Goal: Information Seeking & Learning: Learn about a topic

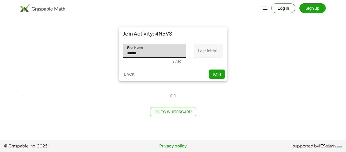
type input "******"
click at [197, 51] on input "Last Initial" at bounding box center [208, 51] width 29 height 14
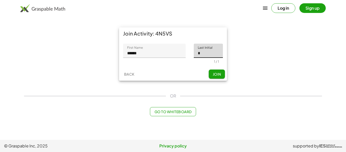
type input "*"
click at [214, 72] on span "Join" at bounding box center [216, 74] width 8 height 5
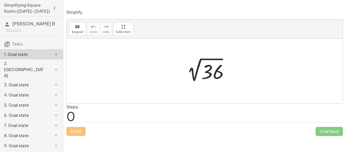
click at [212, 73] on div at bounding box center [206, 71] width 52 height 26
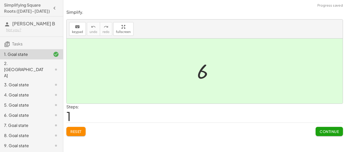
click at [80, 130] on span "Reset" at bounding box center [75, 131] width 11 height 5
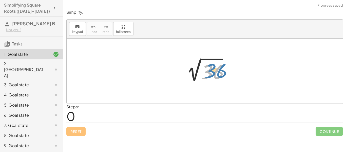
drag, startPoint x: 203, startPoint y: 74, endPoint x: 206, endPoint y: 73, distance: 2.9
click at [206, 73] on div at bounding box center [206, 71] width 52 height 26
click at [76, 26] on icon "keyboard" at bounding box center [77, 27] width 5 height 6
click at [76, 27] on icon "keyboard" at bounding box center [77, 27] width 5 height 6
drag, startPoint x: 207, startPoint y: 72, endPoint x: 207, endPoint y: 75, distance: 2.5
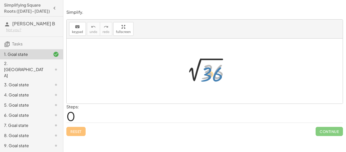
click at [207, 75] on div at bounding box center [206, 71] width 52 height 26
click at [193, 76] on div at bounding box center [206, 71] width 52 height 26
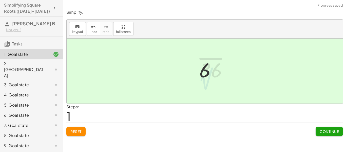
click at [192, 76] on div "2 √ 36 6 2 √ 36" at bounding box center [206, 70] width 30 height 28
click at [76, 130] on span "Reset" at bounding box center [75, 131] width 11 height 5
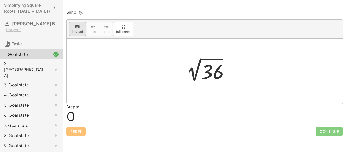
click at [79, 26] on icon "keyboard" at bounding box center [77, 27] width 5 height 6
click at [217, 73] on div at bounding box center [206, 71] width 52 height 26
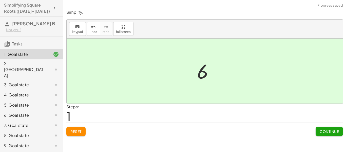
click at [78, 132] on span "Reset" at bounding box center [75, 131] width 11 height 5
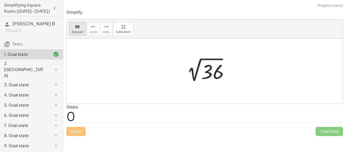
click at [74, 30] on span "keypad" at bounding box center [77, 32] width 11 height 4
click at [208, 69] on div at bounding box center [211, 71] width 20 height 23
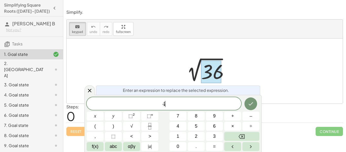
scroll to position [1, 0]
click at [234, 126] on button "×" at bounding box center [232, 125] width 17 height 9
click at [234, 125] on button "×" at bounding box center [232, 125] width 17 height 9
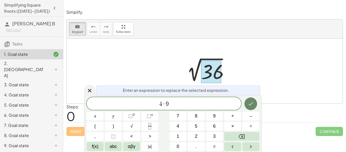
click at [248, 104] on icon "Done" at bounding box center [250, 103] width 6 height 6
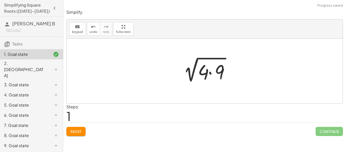
click at [203, 71] on div at bounding box center [206, 71] width 59 height 26
drag, startPoint x: 203, startPoint y: 71, endPoint x: 174, endPoint y: 69, distance: 28.9
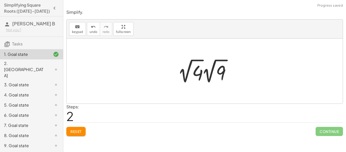
click at [195, 81] on div at bounding box center [206, 71] width 62 height 28
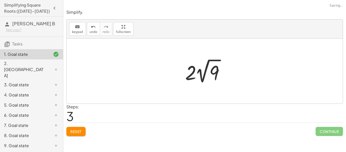
click at [195, 81] on div at bounding box center [206, 71] width 48 height 28
click at [209, 72] on div at bounding box center [206, 71] width 48 height 28
click at [211, 73] on div at bounding box center [206, 71] width 41 height 26
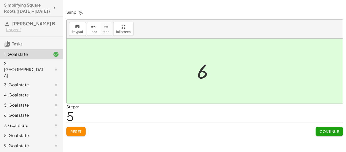
click at [207, 72] on div at bounding box center [206, 70] width 24 height 25
click at [91, 27] on icon "undo" at bounding box center [93, 27] width 5 height 6
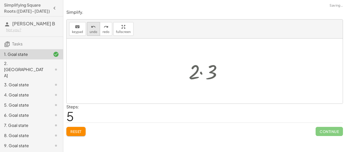
click at [91, 27] on icon "undo" at bounding box center [93, 27] width 5 height 6
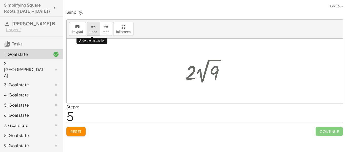
click at [91, 27] on icon "undo" at bounding box center [93, 27] width 5 height 6
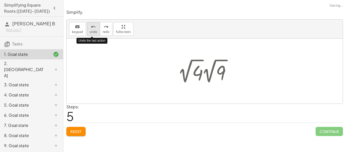
click at [91, 27] on icon "undo" at bounding box center [93, 27] width 5 height 6
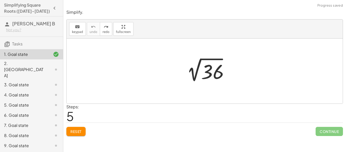
click at [40, 63] on div "2. [GEOGRAPHIC_DATA]" at bounding box center [24, 69] width 41 height 18
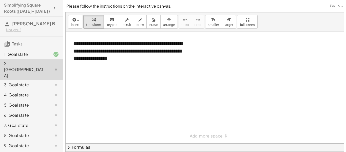
click at [37, 81] on div "3. Goal state" at bounding box center [24, 84] width 41 height 6
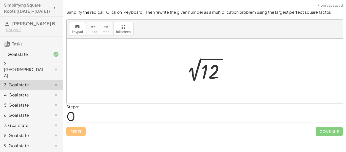
click at [212, 67] on div at bounding box center [206, 71] width 52 height 26
click at [74, 32] on span "keypad" at bounding box center [77, 32] width 11 height 4
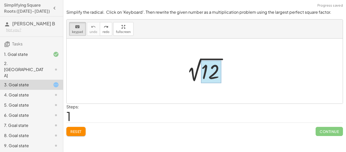
click at [209, 70] on div at bounding box center [211, 71] width 20 height 23
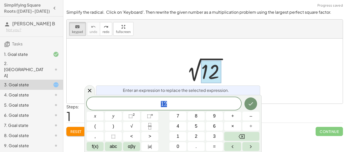
scroll to position [2, 0]
click at [233, 124] on span "×" at bounding box center [232, 125] width 3 height 7
click at [251, 100] on button "Done" at bounding box center [250, 103] width 13 height 13
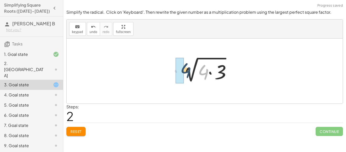
drag, startPoint x: 202, startPoint y: 72, endPoint x: 177, endPoint y: 70, distance: 24.9
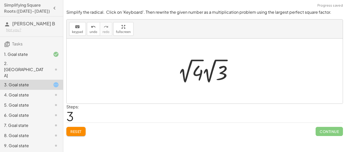
click at [180, 99] on div at bounding box center [205, 70] width 276 height 65
click at [199, 73] on div at bounding box center [206, 71] width 62 height 28
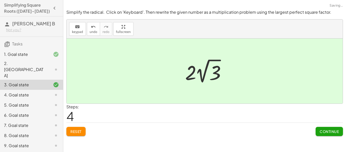
click at [199, 73] on div at bounding box center [206, 71] width 48 height 28
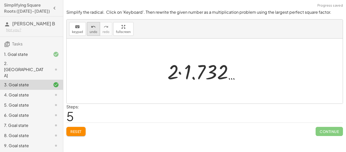
click at [92, 29] on icon "undo" at bounding box center [93, 27] width 5 height 6
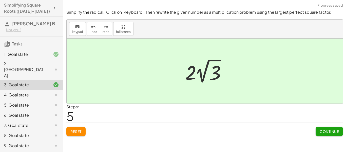
click at [43, 54] on div "1. Goal state" at bounding box center [24, 54] width 41 height 6
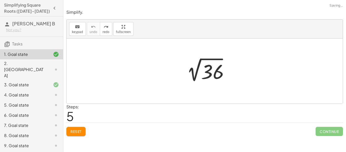
click at [209, 71] on div at bounding box center [206, 71] width 52 height 26
click at [80, 31] on span "keypad" at bounding box center [77, 32] width 11 height 4
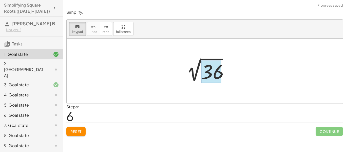
click at [205, 70] on div at bounding box center [211, 71] width 20 height 23
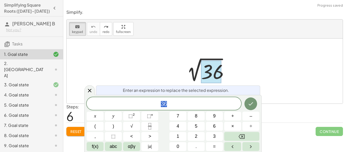
scroll to position [3, 0]
click at [232, 123] on span "×" at bounding box center [232, 125] width 3 height 7
click at [255, 103] on button "Done" at bounding box center [250, 103] width 13 height 13
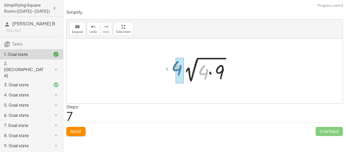
drag, startPoint x: 205, startPoint y: 77, endPoint x: 179, endPoint y: 73, distance: 26.8
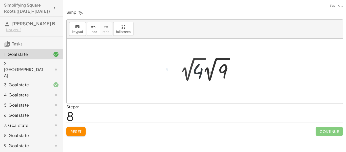
click at [80, 131] on span "Reset" at bounding box center [75, 131] width 11 height 5
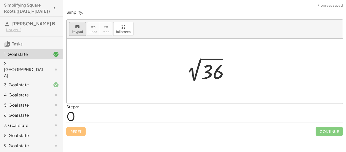
click at [75, 28] on icon "keyboard" at bounding box center [77, 27] width 5 height 6
click at [208, 77] on div at bounding box center [211, 71] width 20 height 23
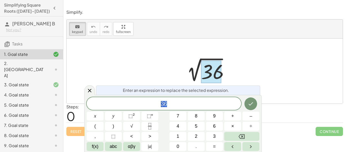
scroll to position [3, 0]
click at [231, 124] on span "×" at bounding box center [232, 125] width 3 height 7
click at [248, 101] on icon "Done" at bounding box center [250, 103] width 6 height 6
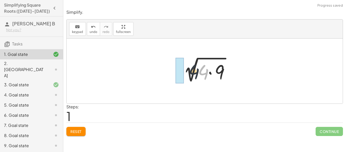
drag, startPoint x: 204, startPoint y: 69, endPoint x: 185, endPoint y: 67, distance: 18.6
click at [185, 67] on div at bounding box center [206, 71] width 59 height 26
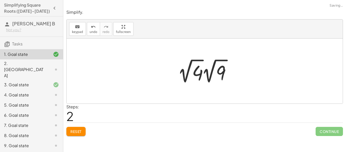
click at [196, 71] on div at bounding box center [206, 71] width 62 height 28
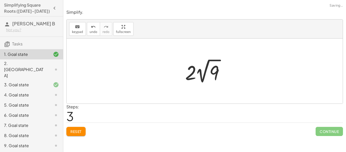
click at [196, 71] on div at bounding box center [206, 71] width 48 height 28
click at [196, 71] on div at bounding box center [206, 71] width 41 height 26
click at [216, 87] on div at bounding box center [205, 70] width 276 height 65
click at [198, 78] on div at bounding box center [206, 71] width 41 height 26
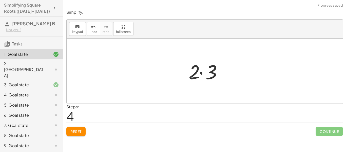
click at [198, 78] on div at bounding box center [206, 71] width 41 height 26
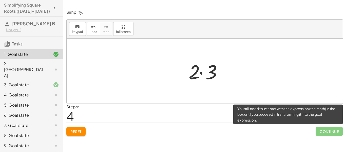
click at [327, 129] on span "Continue" at bounding box center [328, 130] width 27 height 9
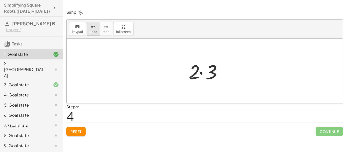
click at [88, 28] on button "undo undo" at bounding box center [93, 29] width 13 height 14
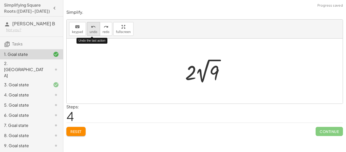
click at [88, 28] on button "undo undo" at bounding box center [93, 29] width 13 height 14
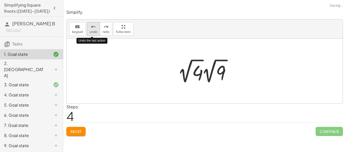
click at [88, 28] on button "undo undo" at bounding box center [93, 29] width 13 height 14
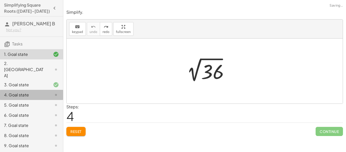
click at [30, 92] on div "4. Goal state" at bounding box center [24, 95] width 41 height 6
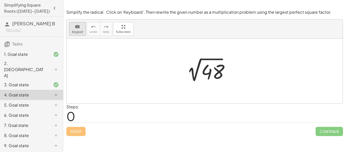
click at [77, 34] on button "keyboard keypad" at bounding box center [77, 29] width 17 height 14
click at [202, 75] on div at bounding box center [211, 71] width 20 height 23
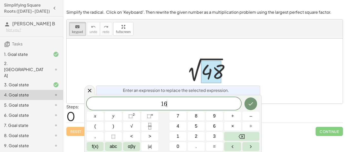
scroll to position [4, 0]
click at [230, 123] on button "×" at bounding box center [232, 125] width 17 height 9
click at [251, 101] on icon "Done" at bounding box center [250, 103] width 6 height 6
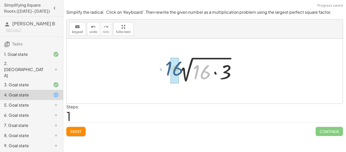
drag, startPoint x: 202, startPoint y: 75, endPoint x: 172, endPoint y: 72, distance: 30.5
click at [172, 72] on div "2 √ 48 · 16 2 √ ( · 16 · 3 )" at bounding box center [204, 71] width 75 height 29
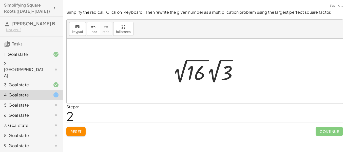
click at [208, 78] on div at bounding box center [206, 71] width 72 height 28
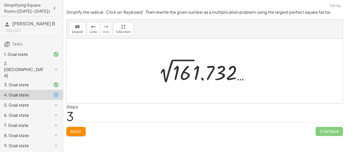
click at [208, 78] on div at bounding box center [206, 71] width 100 height 28
click at [177, 72] on div at bounding box center [206, 71] width 100 height 28
click at [177, 72] on div at bounding box center [206, 71] width 83 height 26
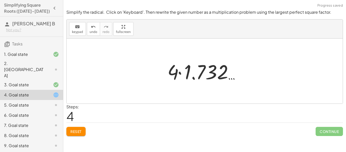
click at [176, 74] on div at bounding box center [206, 71] width 83 height 26
click at [177, 74] on div at bounding box center [206, 71] width 83 height 26
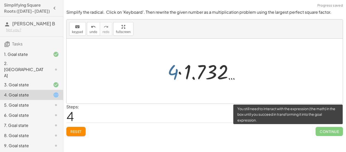
click at [324, 131] on span "Continue" at bounding box center [328, 130] width 27 height 9
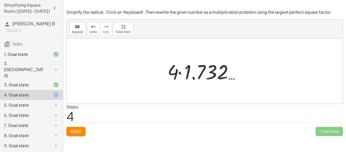
click at [177, 64] on div at bounding box center [206, 71] width 83 height 26
click at [174, 69] on div at bounding box center [206, 71] width 83 height 26
click at [223, 76] on div at bounding box center [206, 71] width 83 height 26
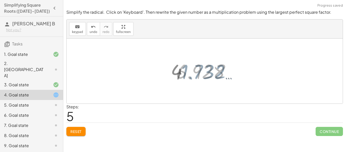
click at [233, 78] on div at bounding box center [206, 70] width 66 height 25
click at [202, 69] on div at bounding box center [206, 70] width 66 height 25
click at [222, 76] on div at bounding box center [206, 70] width 66 height 25
click at [192, 71] on div at bounding box center [206, 70] width 66 height 25
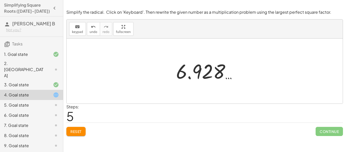
click at [176, 70] on div at bounding box center [206, 70] width 66 height 25
click at [217, 78] on div at bounding box center [206, 70] width 66 height 25
click at [225, 78] on div at bounding box center [206, 70] width 66 height 25
click at [228, 77] on div at bounding box center [206, 70] width 66 height 25
click at [209, 70] on div at bounding box center [206, 70] width 66 height 25
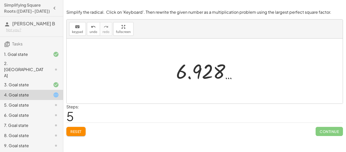
click at [209, 70] on div at bounding box center [206, 70] width 66 height 25
click at [195, 67] on div at bounding box center [206, 70] width 66 height 25
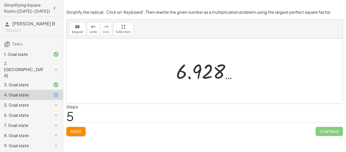
click at [206, 71] on div at bounding box center [206, 70] width 66 height 25
click at [88, 32] on button "undo undo" at bounding box center [93, 29] width 13 height 14
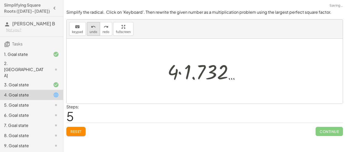
click at [88, 32] on button "undo undo" at bounding box center [93, 29] width 13 height 14
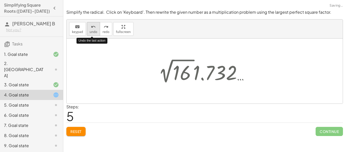
click at [88, 32] on button "undo undo" at bounding box center [93, 29] width 13 height 14
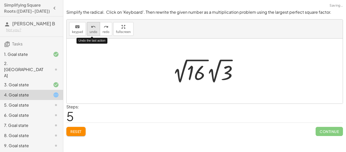
click at [88, 32] on button "undo undo" at bounding box center [93, 29] width 13 height 14
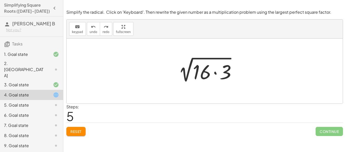
click at [206, 72] on div at bounding box center [206, 71] width 69 height 26
click at [185, 66] on div at bounding box center [206, 71] width 69 height 26
drag, startPoint x: 199, startPoint y: 72, endPoint x: 169, endPoint y: 70, distance: 29.7
click at [169, 70] on div "2 √ 48 · 16 2 √ ( · 16 · 3 )" at bounding box center [204, 71] width 75 height 29
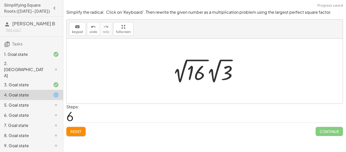
click at [203, 75] on div at bounding box center [206, 71] width 72 height 28
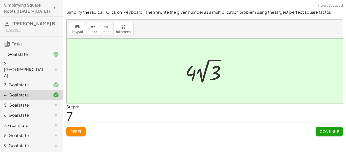
click at [328, 127] on button "Continue" at bounding box center [328, 130] width 27 height 9
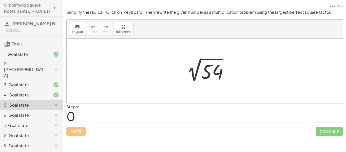
click at [37, 57] on div "1. Goal state" at bounding box center [24, 54] width 41 height 6
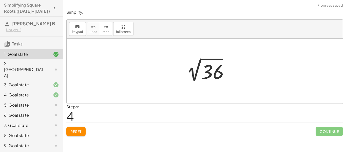
click at [40, 67] on div "2. [GEOGRAPHIC_DATA]" at bounding box center [24, 69] width 41 height 18
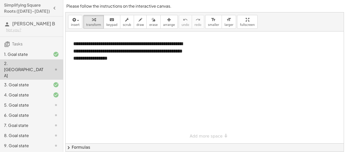
click at [39, 102] on div "5. Goal state" at bounding box center [24, 105] width 41 height 6
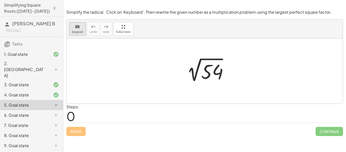
click at [74, 30] on span "keypad" at bounding box center [77, 32] width 11 height 4
click at [206, 71] on div at bounding box center [211, 71] width 20 height 23
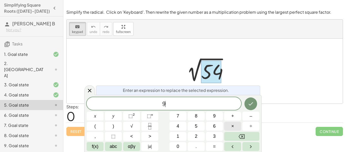
scroll to position [6, 0]
click at [230, 124] on button "×" at bounding box center [232, 125] width 17 height 9
click at [249, 106] on icon "Done" at bounding box center [250, 103] width 6 height 6
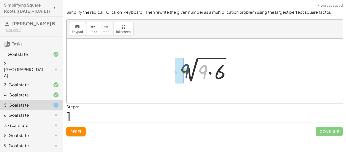
drag, startPoint x: 202, startPoint y: 73, endPoint x: 179, endPoint y: 73, distance: 23.0
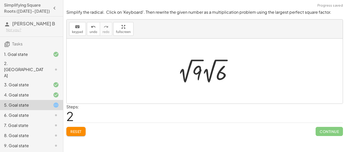
click at [197, 72] on div at bounding box center [206, 71] width 62 height 28
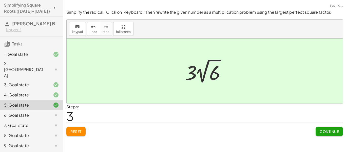
click at [316, 130] on button "Continue" at bounding box center [328, 130] width 27 height 9
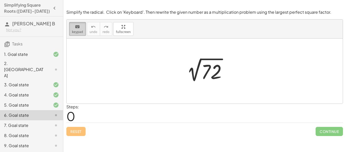
click at [81, 28] on div "keyboard" at bounding box center [77, 27] width 11 height 6
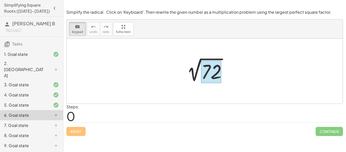
click at [212, 72] on div at bounding box center [211, 71] width 20 height 23
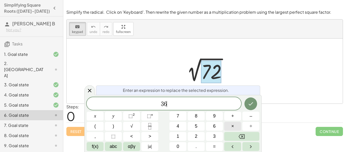
click at [230, 123] on button "×" at bounding box center [232, 125] width 17 height 9
click at [248, 103] on icon "Done" at bounding box center [250, 103] width 6 height 6
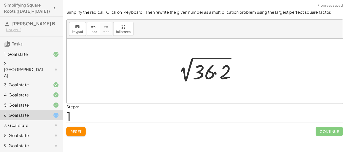
click at [202, 74] on div at bounding box center [206, 71] width 69 height 26
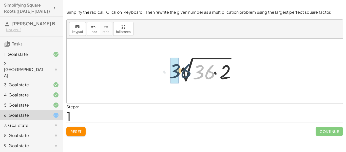
drag, startPoint x: 202, startPoint y: 74, endPoint x: 171, endPoint y: 73, distance: 31.4
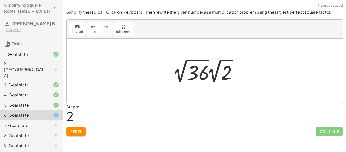
click at [195, 71] on div at bounding box center [206, 71] width 72 height 28
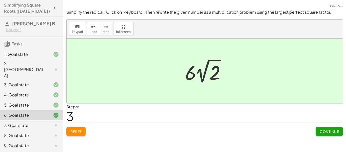
click at [331, 132] on span "Continue" at bounding box center [328, 131] width 19 height 5
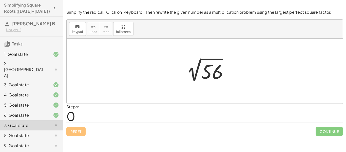
click at [210, 75] on div at bounding box center [206, 71] width 52 height 26
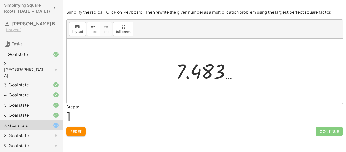
click at [74, 134] on button "Reset" at bounding box center [75, 130] width 19 height 9
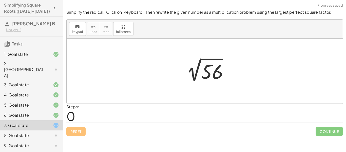
click at [205, 71] on div at bounding box center [206, 71] width 52 height 26
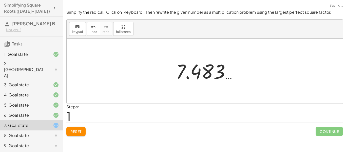
click at [72, 131] on span "Reset" at bounding box center [75, 131] width 11 height 5
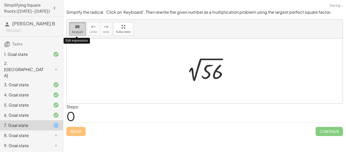
click at [80, 29] on div "keyboard" at bounding box center [77, 27] width 11 height 6
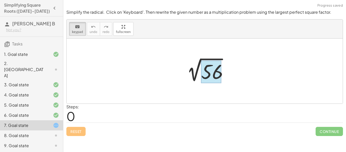
click at [215, 74] on div at bounding box center [211, 71] width 20 height 23
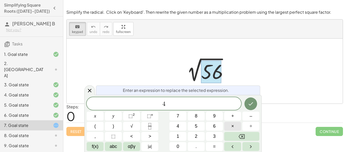
click at [231, 125] on span "×" at bounding box center [232, 125] width 3 height 7
click at [252, 104] on icon "Done" at bounding box center [250, 103] width 6 height 6
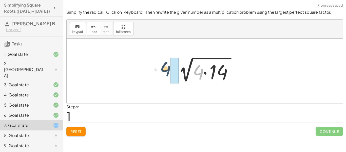
drag, startPoint x: 201, startPoint y: 73, endPoint x: 163, endPoint y: 70, distance: 37.8
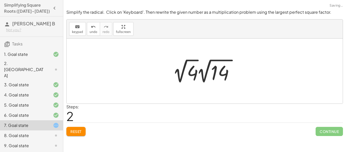
click at [183, 70] on div at bounding box center [206, 71] width 72 height 28
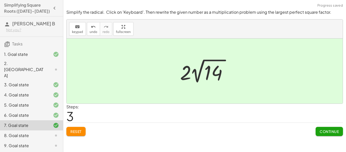
click at [324, 132] on span "Continue" at bounding box center [328, 131] width 19 height 5
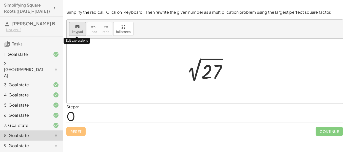
click at [77, 29] on icon "keyboard" at bounding box center [77, 27] width 5 height 6
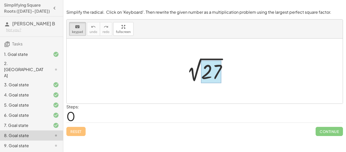
click at [206, 69] on div at bounding box center [211, 71] width 20 height 23
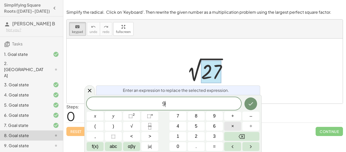
click at [232, 128] on span "×" at bounding box center [232, 125] width 3 height 7
click at [255, 102] on button "Done" at bounding box center [250, 103] width 13 height 13
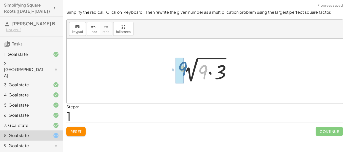
drag, startPoint x: 203, startPoint y: 72, endPoint x: 182, endPoint y: 69, distance: 21.0
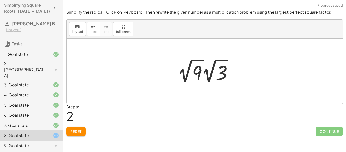
click at [189, 71] on div at bounding box center [206, 71] width 62 height 28
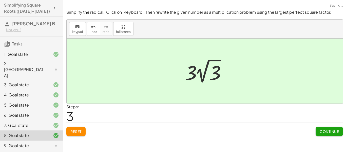
click at [326, 132] on span "Continue" at bounding box center [328, 131] width 19 height 5
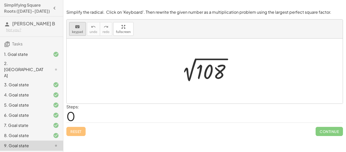
click at [75, 30] on span "keypad" at bounding box center [77, 32] width 11 height 4
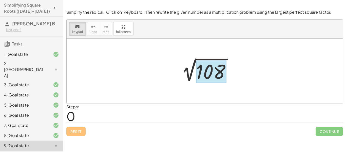
click at [212, 72] on div at bounding box center [211, 71] width 30 height 23
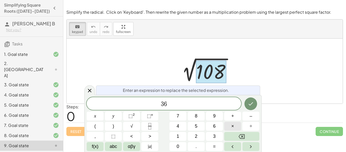
click at [233, 125] on span "×" at bounding box center [232, 125] width 3 height 7
click at [250, 105] on icon "Done" at bounding box center [250, 103] width 6 height 6
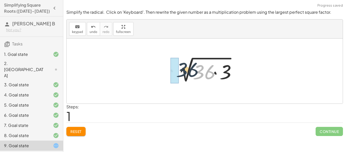
drag, startPoint x: 203, startPoint y: 76, endPoint x: 179, endPoint y: 73, distance: 24.2
click at [179, 73] on div at bounding box center [206, 71] width 69 height 26
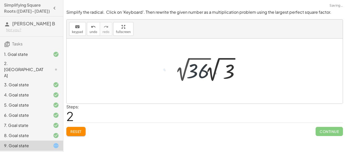
click at [179, 73] on div at bounding box center [209, 69] width 72 height 28
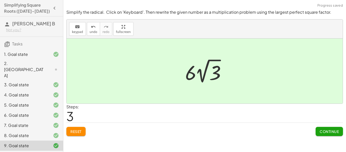
click at [318, 129] on button "Continue" at bounding box center [328, 130] width 27 height 9
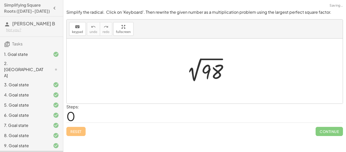
scroll to position [1, 0]
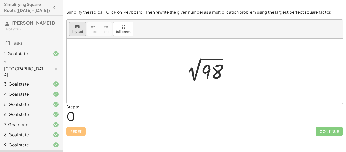
click at [80, 31] on span "keypad" at bounding box center [77, 32] width 11 height 4
click at [215, 78] on div at bounding box center [211, 71] width 20 height 23
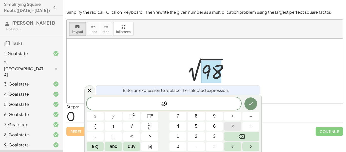
click at [233, 127] on span "×" at bounding box center [232, 125] width 3 height 7
click at [244, 101] on button "Done" at bounding box center [250, 103] width 13 height 13
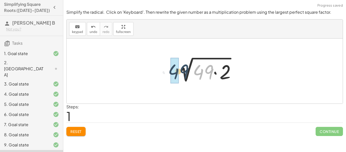
drag, startPoint x: 201, startPoint y: 75, endPoint x: 174, endPoint y: 75, distance: 27.6
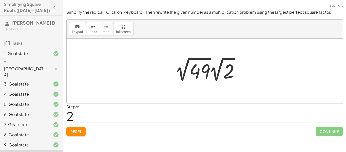
click at [194, 74] on div at bounding box center [209, 69] width 72 height 28
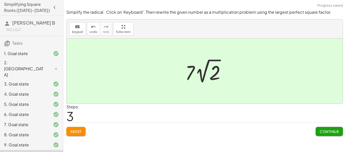
click at [332, 129] on span "Continue" at bounding box center [328, 131] width 19 height 5
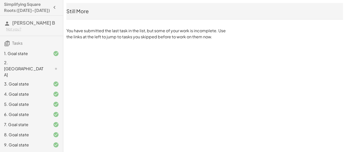
click at [33, 66] on div "2. [GEOGRAPHIC_DATA]" at bounding box center [24, 68] width 41 height 18
click at [19, 89] on div "2. [GEOGRAPHIC_DATA]" at bounding box center [31, 94] width 63 height 10
click at [18, 61] on div "2. [GEOGRAPHIC_DATA]" at bounding box center [24, 68] width 41 height 18
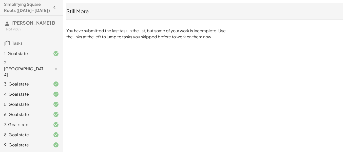
click at [18, 61] on div "2. [GEOGRAPHIC_DATA]" at bounding box center [24, 68] width 41 height 18
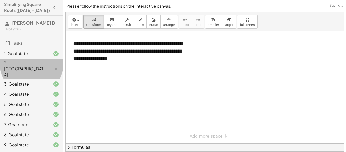
click at [18, 61] on div "2. [GEOGRAPHIC_DATA]" at bounding box center [24, 68] width 41 height 18
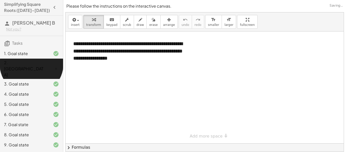
click at [18, 61] on div "2. [GEOGRAPHIC_DATA]" at bounding box center [24, 68] width 41 height 18
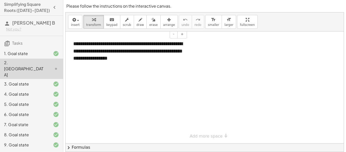
click at [143, 56] on div "**********" at bounding box center [128, 51] width 120 height 32
click at [163, 93] on div at bounding box center [205, 87] width 278 height 112
click at [73, 16] on div "button" at bounding box center [75, 19] width 9 height 6
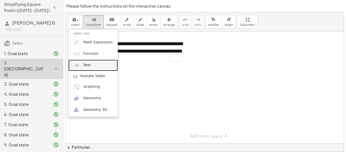
click at [84, 65] on span "Text" at bounding box center [86, 64] width 7 height 5
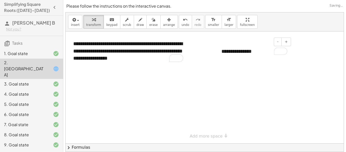
click at [233, 52] on div "**********" at bounding box center [254, 50] width 76 height 17
click at [249, 52] on div "**********" at bounding box center [254, 50] width 76 height 17
drag, startPoint x: 251, startPoint y: 52, endPoint x: 212, endPoint y: 46, distance: 40.2
click at [212, 46] on div "**********" at bounding box center [205, 87] width 278 height 112
drag, startPoint x: 250, startPoint y: 53, endPoint x: 220, endPoint y: 53, distance: 30.4
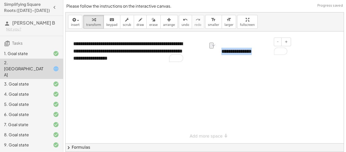
click at [220, 53] on div "**********" at bounding box center [254, 50] width 76 height 17
click at [225, 78] on div at bounding box center [205, 87] width 278 height 112
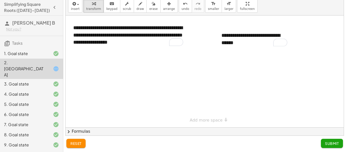
click at [329, 141] on span "Submit" at bounding box center [332, 143] width 14 height 5
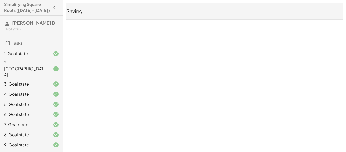
scroll to position [0, 0]
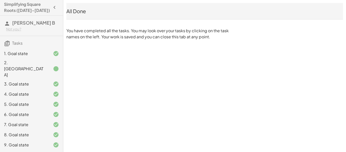
click at [9, 55] on div "1. Goal state" at bounding box center [24, 53] width 41 height 6
click at [12, 53] on div "1. Goal state" at bounding box center [24, 53] width 41 height 6
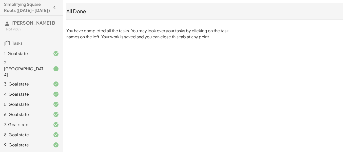
click at [12, 53] on div "1. Goal state" at bounding box center [24, 53] width 41 height 6
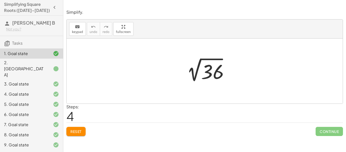
click at [31, 91] on div "4. Goal state" at bounding box center [24, 94] width 41 height 6
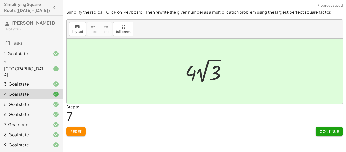
click at [44, 111] on div "6. Goal state" at bounding box center [24, 114] width 41 height 6
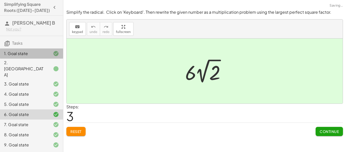
click at [42, 79] on div "1. Goal state" at bounding box center [31, 84] width 63 height 10
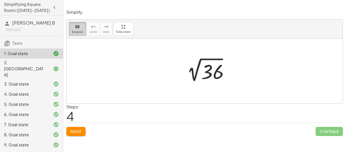
click at [78, 27] on icon "keyboard" at bounding box center [77, 27] width 5 height 6
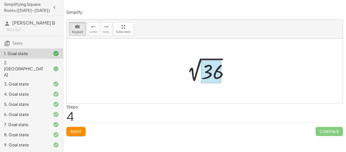
click at [214, 74] on div at bounding box center [211, 71] width 20 height 23
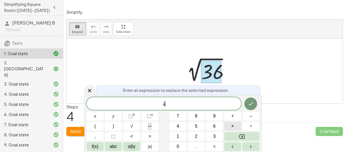
click at [233, 126] on span "×" at bounding box center [232, 125] width 3 height 7
click at [215, 118] on span "9" at bounding box center [214, 115] width 3 height 7
click at [248, 104] on icon "Done" at bounding box center [250, 103] width 5 height 3
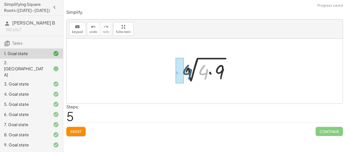
drag, startPoint x: 202, startPoint y: 73, endPoint x: 175, endPoint y: 73, distance: 26.3
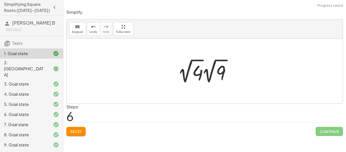
click at [196, 73] on div at bounding box center [206, 71] width 62 height 28
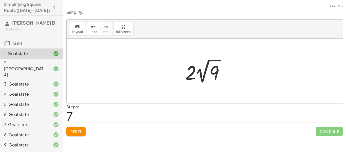
click at [196, 73] on div at bounding box center [206, 71] width 48 height 28
click at [196, 73] on div at bounding box center [206, 71] width 41 height 26
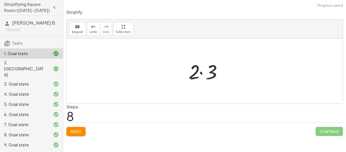
click at [196, 73] on div at bounding box center [206, 71] width 41 height 26
click at [194, 74] on div at bounding box center [206, 71] width 41 height 26
click at [205, 75] on div at bounding box center [206, 71] width 41 height 26
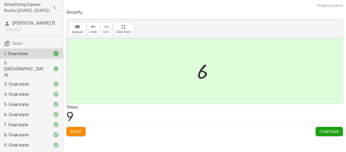
click at [322, 132] on span "Continue" at bounding box center [328, 131] width 19 height 5
